Goal: Task Accomplishment & Management: Manage account settings

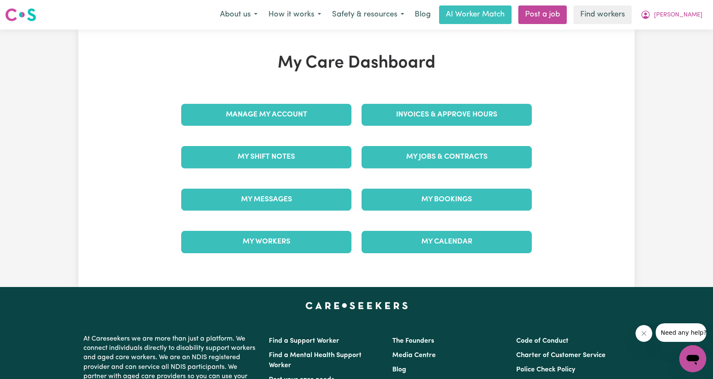
click at [399, 129] on div "Invoices & Approve Hours" at bounding box center [447, 115] width 180 height 42
click at [400, 127] on div "Invoices & Approve Hours" at bounding box center [447, 115] width 180 height 42
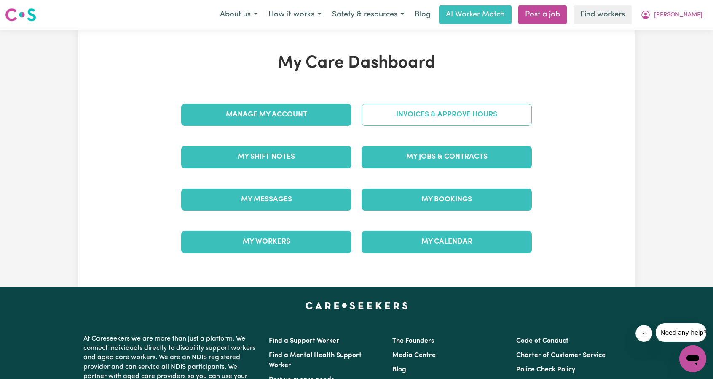
click at [393, 117] on link "Invoices & Approve Hours" at bounding box center [447, 115] width 170 height 22
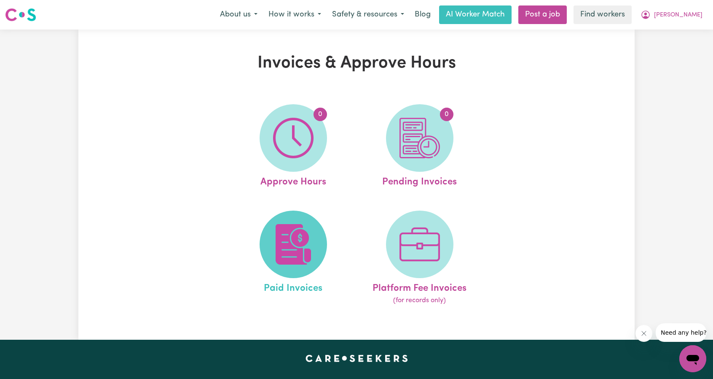
click at [295, 231] on img at bounding box center [293, 244] width 40 height 40
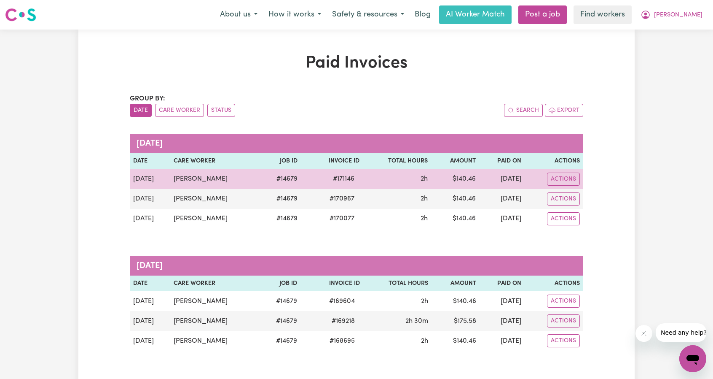
click at [220, 172] on td "[PERSON_NAME]" at bounding box center [215, 179] width 90 height 20
drag, startPoint x: 202, startPoint y: 178, endPoint x: 165, endPoint y: 179, distance: 36.3
click at [165, 179] on tr "[DATE] [PERSON_NAME] # 14679 # 171146 2h $ 140.46 [DATE] Actions" at bounding box center [357, 179] width 454 height 20
copy tr "[PERSON_NAME]"
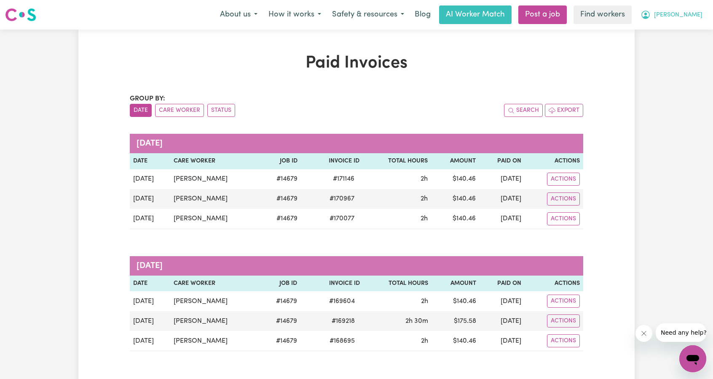
drag, startPoint x: 680, startPoint y: 16, endPoint x: 678, endPoint y: 20, distance: 4.7
click at [680, 16] on span "[PERSON_NAME]" at bounding box center [678, 15] width 48 height 9
click at [674, 51] on link "Logout" at bounding box center [674, 48] width 67 height 16
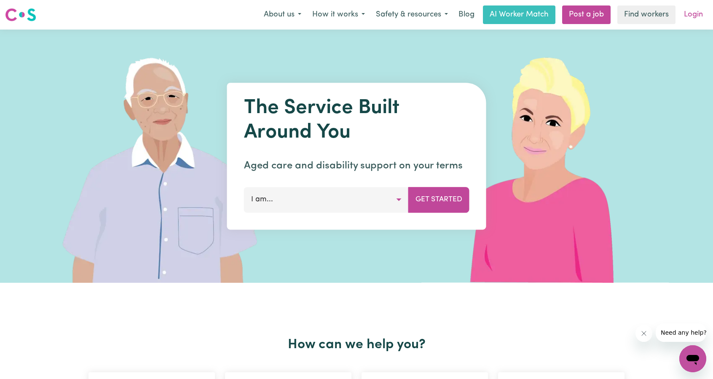
click at [694, 11] on link "Login" at bounding box center [693, 14] width 29 height 19
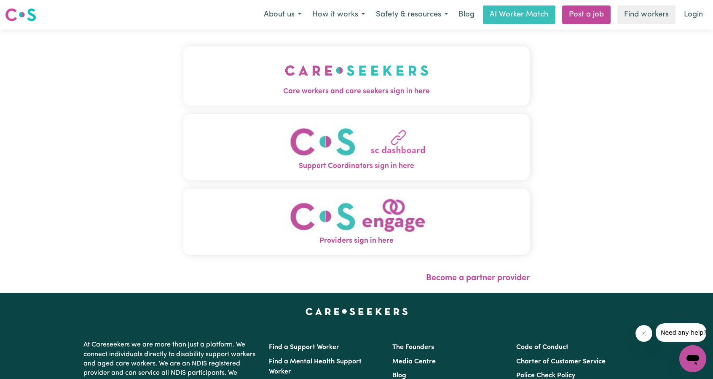
click at [297, 48] on button "Care workers and care seekers sign in here" at bounding box center [356, 75] width 347 height 59
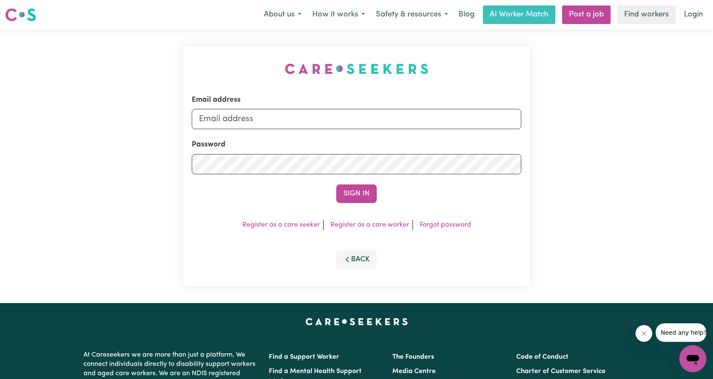
click at [292, 69] on div "Email address Password Sign In Register as a care seeker Register as a care wor…" at bounding box center [356, 166] width 357 height 273
click at [329, 115] on input "Email address" at bounding box center [357, 119] width 330 height 20
drag, startPoint x: 242, startPoint y: 121, endPoint x: 377, endPoint y: 132, distance: 135.8
click at [374, 132] on form "Email address [EMAIL_ADDRESS][PERSON_NAME][DOMAIN_NAME] Password Sign In" at bounding box center [357, 148] width 330 height 108
type input "[EMAIL_ADDRESS][DOMAIN_NAME]"
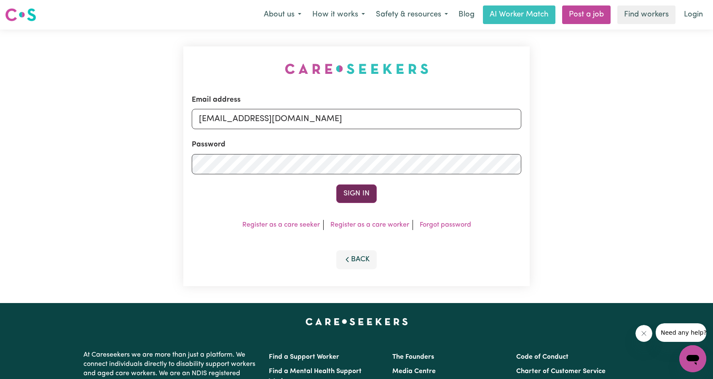
click at [348, 191] on button "Sign In" at bounding box center [356, 193] width 40 height 19
